Goal: Information Seeking & Learning: Check status

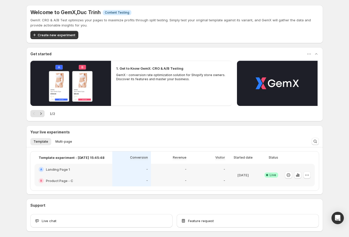
scroll to position [22, 0]
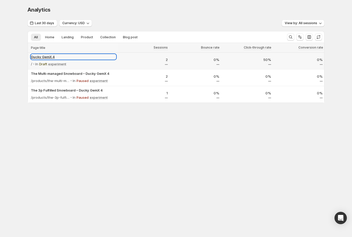
click at [51, 54] on p "Ducky GemX 4" at bounding box center [73, 56] width 85 height 5
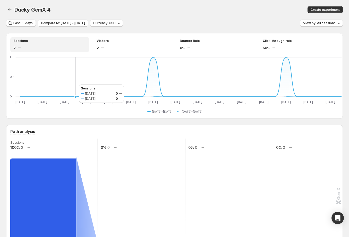
scroll to position [83, 0]
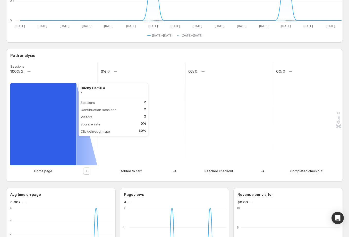
scroll to position [80, 0]
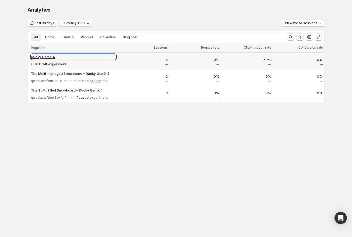
click at [46, 56] on p "Ducky GemX 4" at bounding box center [73, 56] width 85 height 5
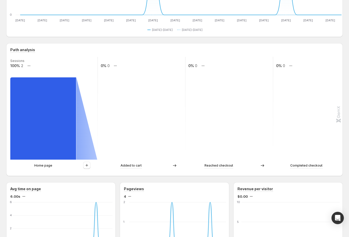
scroll to position [108, 0]
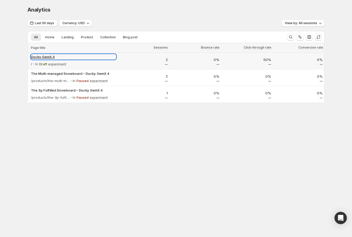
click at [33, 56] on p "Ducky GemX 4" at bounding box center [73, 56] width 85 height 5
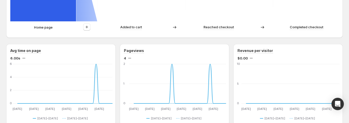
scroll to position [301, 0]
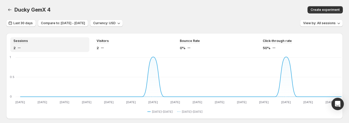
scroll to position [93, 0]
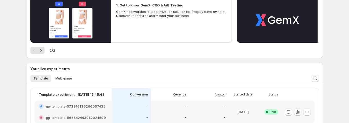
scroll to position [104, 0]
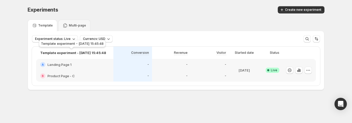
click at [83, 51] on p "Template experiment - [DATE] 15:45:48" at bounding box center [73, 52] width 66 height 5
click at [92, 67] on div "A Landing Page 1" at bounding box center [74, 64] width 77 height 11
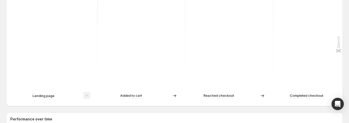
scroll to position [127, 0]
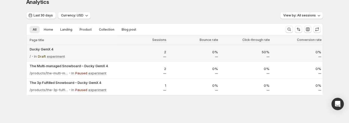
scroll to position [7, 0]
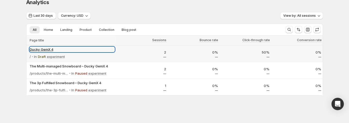
click at [50, 50] on p "Ducky GemX 4" at bounding box center [72, 49] width 85 height 5
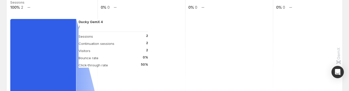
scroll to position [137, 0]
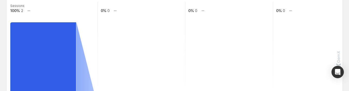
click at [18, 7] on text "Sessions" at bounding box center [17, 6] width 14 height 4
